Goal: Communication & Community: Answer question/provide support

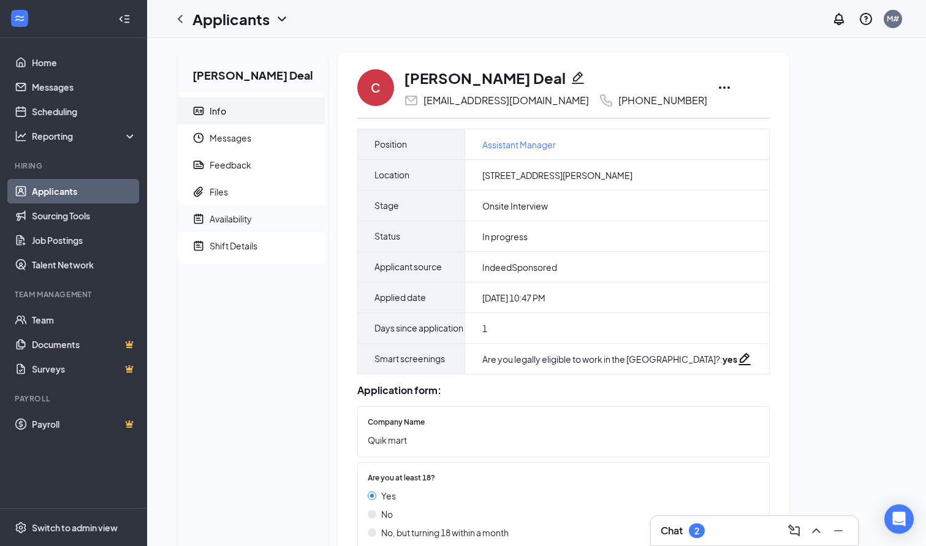
click at [244, 219] on div "Availability" at bounding box center [230, 219] width 42 height 12
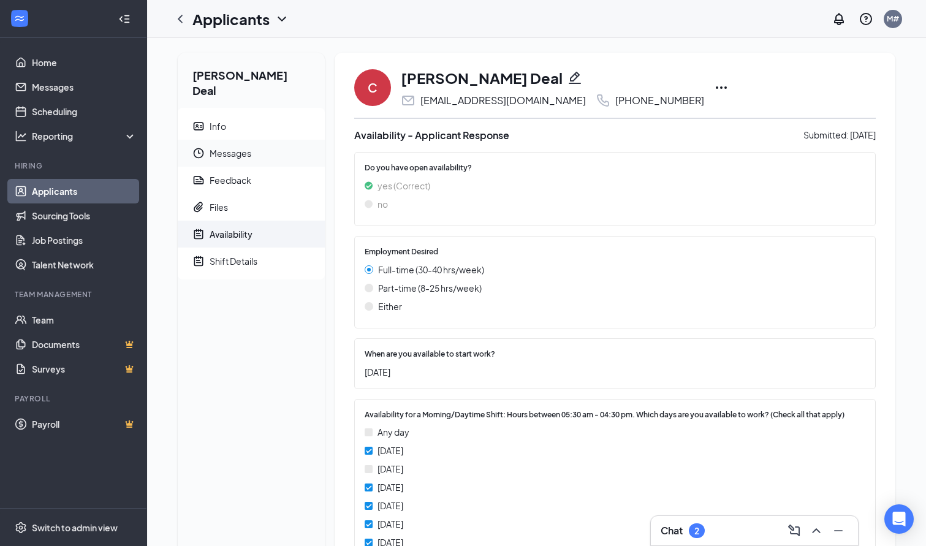
click at [232, 142] on span "Messages" at bounding box center [261, 153] width 105 height 27
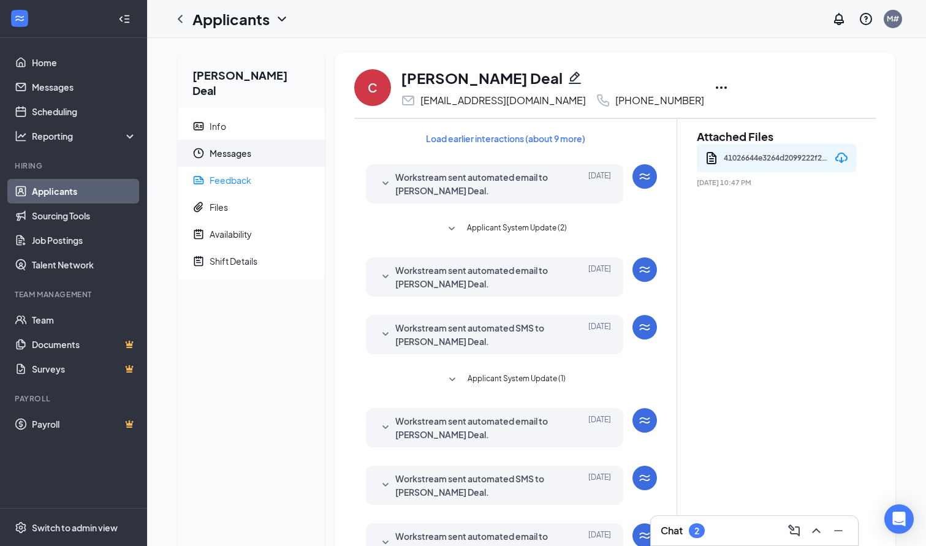
scroll to position [251, 0]
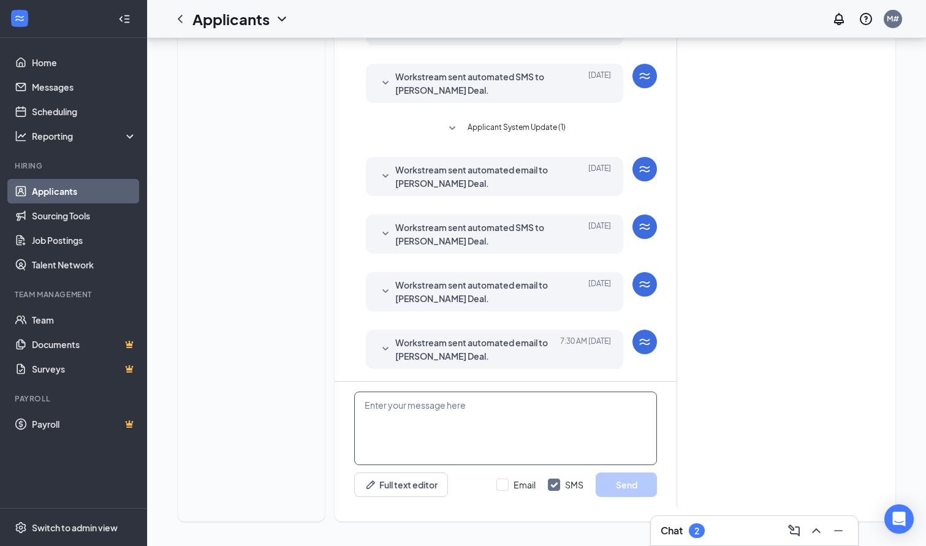
click at [440, 396] on textarea at bounding box center [505, 428] width 303 height 74
type textarea "G"
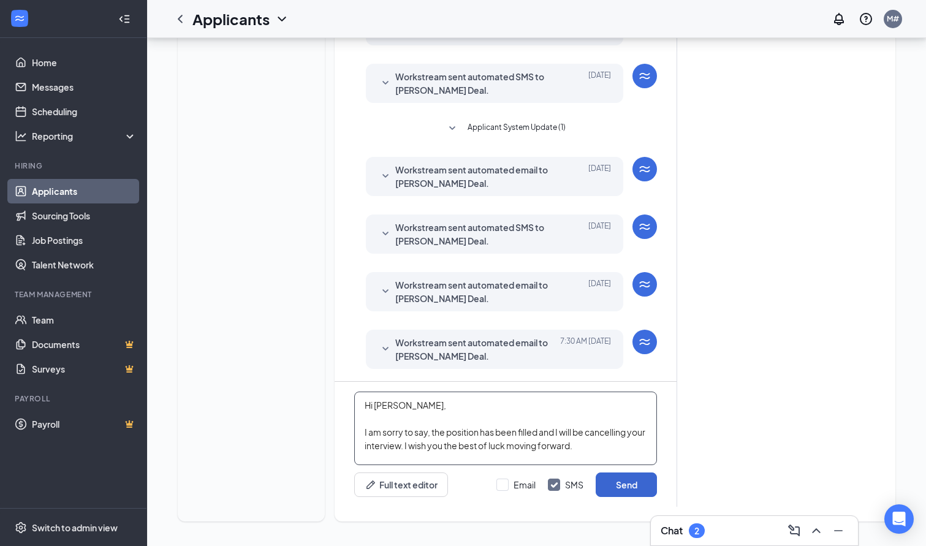
type textarea "Hi [PERSON_NAME], I am sorry to say, the position has been filled and I will be…"
click at [643, 488] on button "Send" at bounding box center [625, 484] width 61 height 25
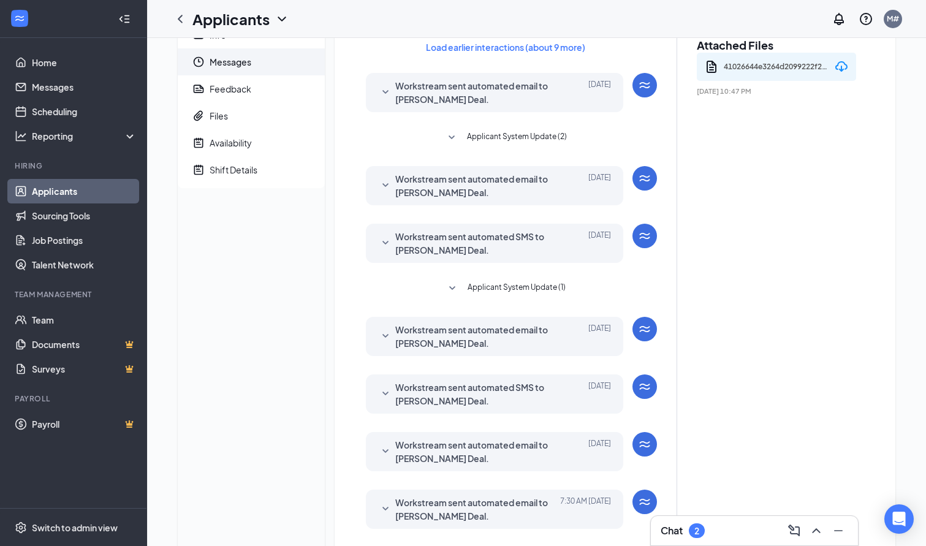
scroll to position [0, 0]
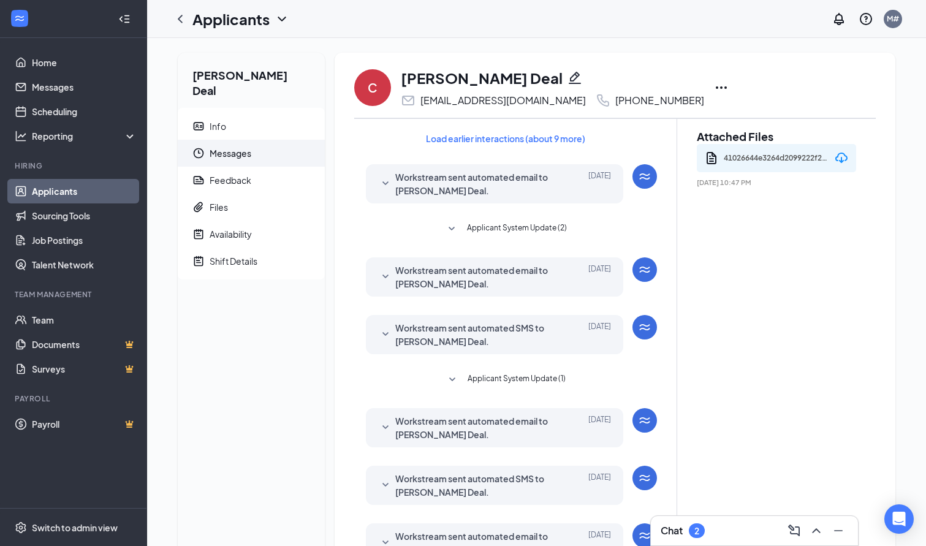
click at [714, 84] on icon "Ellipses" at bounding box center [721, 87] width 15 height 15
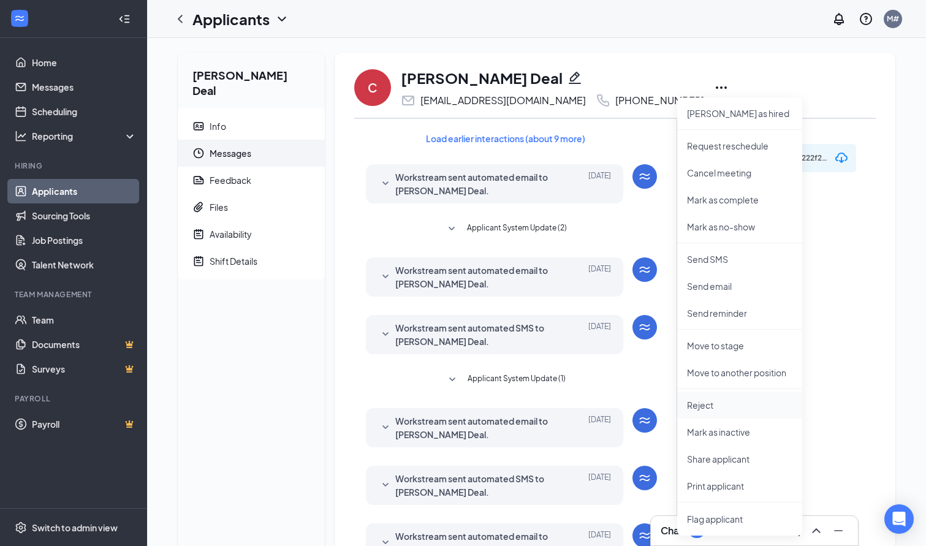
click at [718, 409] on p "Reject" at bounding box center [739, 405] width 105 height 12
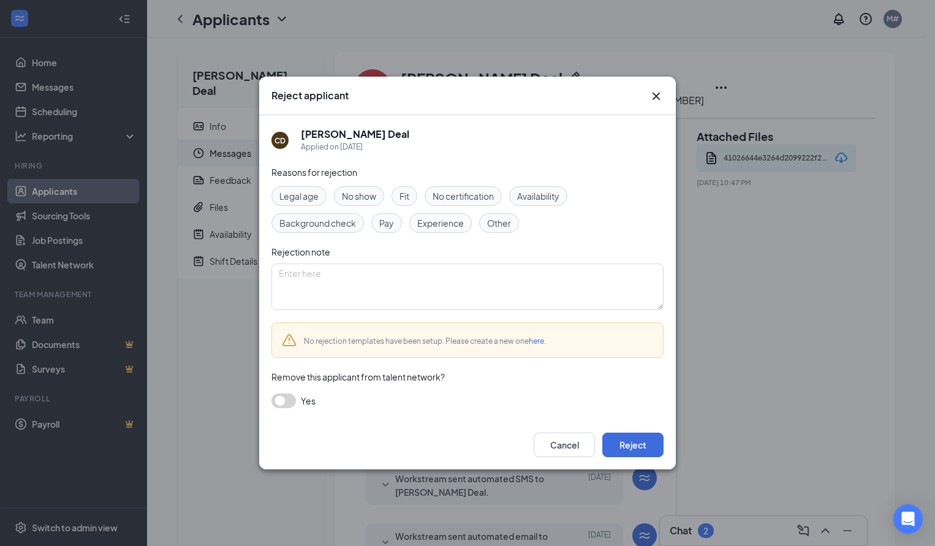
click at [530, 206] on div "Legal age No show Fit No certification Availability Background check Pay Experi…" at bounding box center [467, 209] width 392 height 47
click at [537, 197] on span "Availability" at bounding box center [538, 195] width 42 height 13
click at [645, 443] on button "Reject" at bounding box center [632, 444] width 61 height 25
